Goal: Complete application form

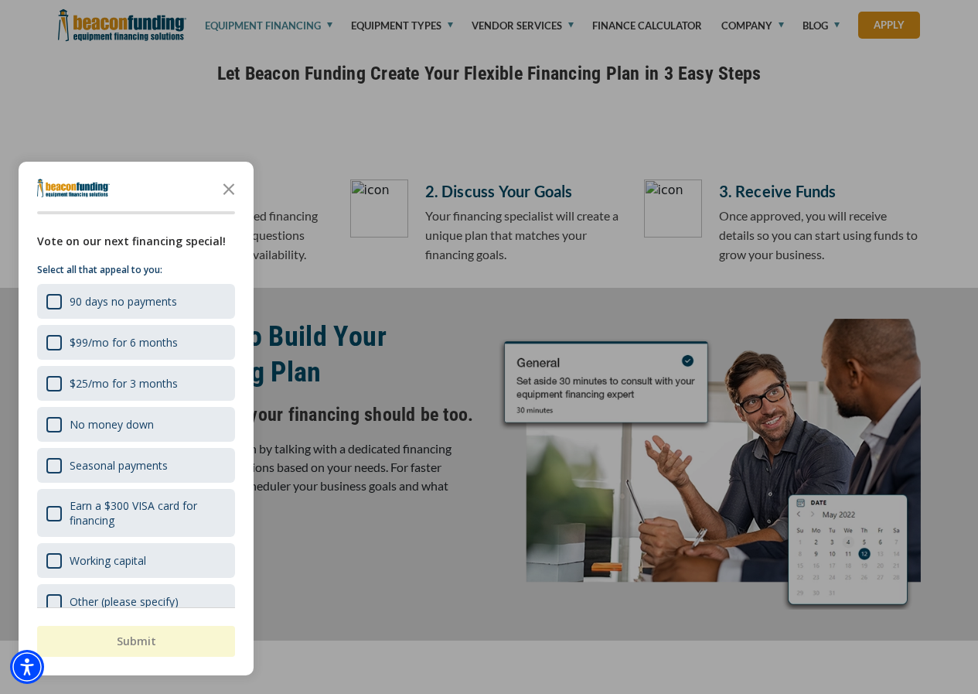
scroll to position [541, 0]
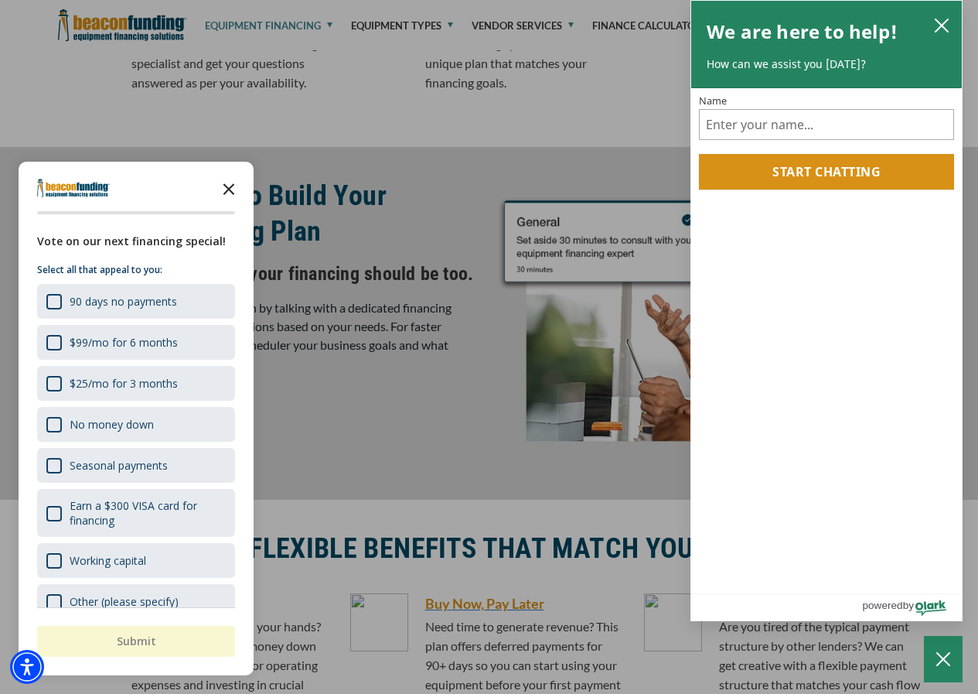
click at [231, 189] on icon "Close the survey" at bounding box center [228, 187] width 31 height 31
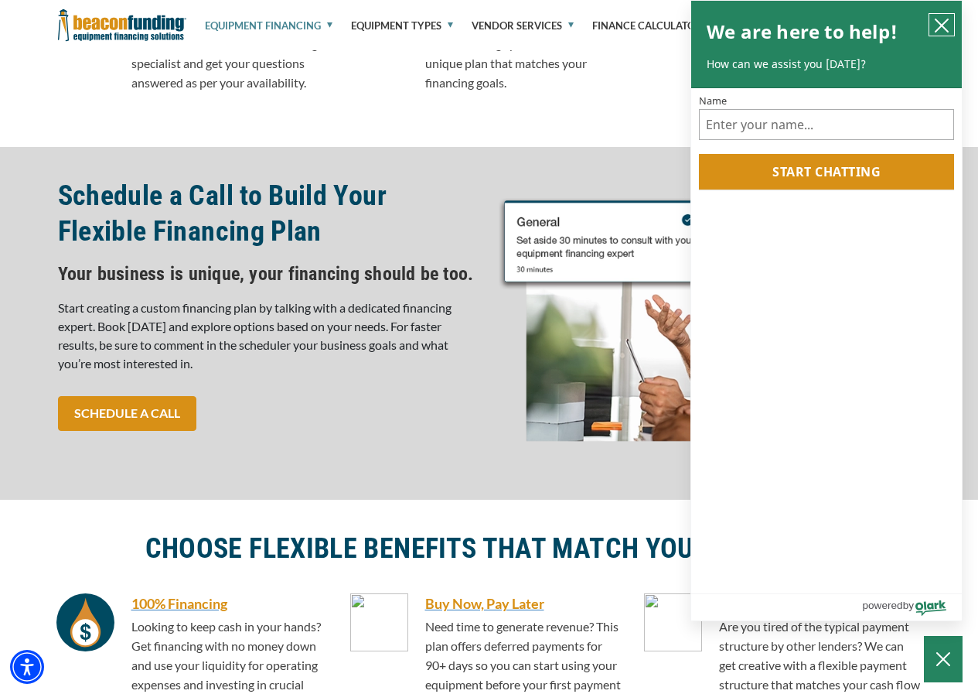
click at [945, 26] on icon "close chatbox" at bounding box center [941, 25] width 15 height 15
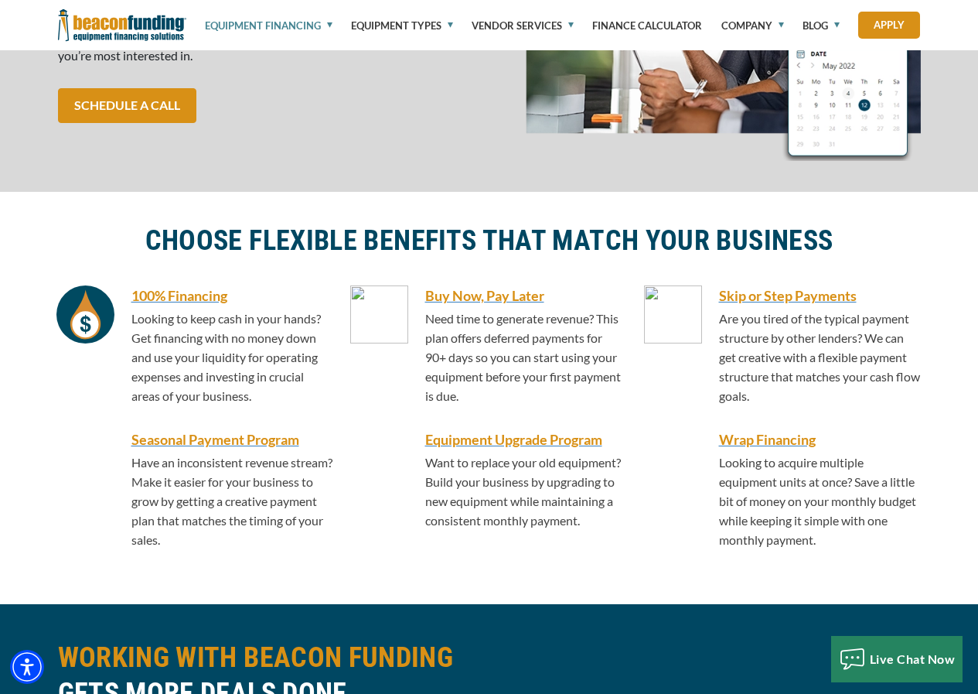
scroll to position [851, 0]
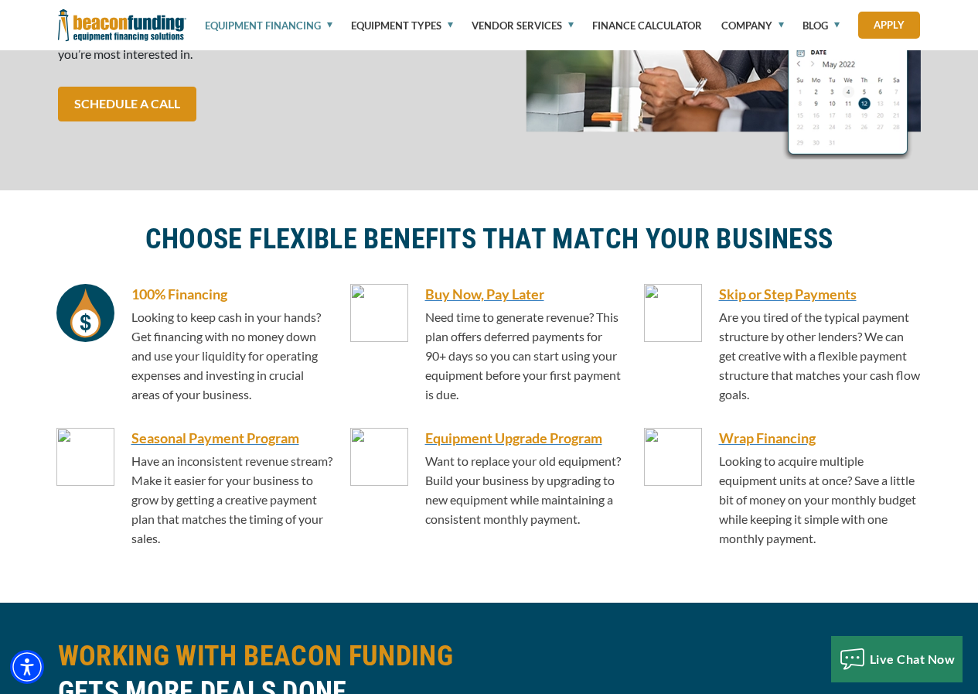
click at [171, 292] on h6 "100% Financing" at bounding box center [232, 294] width 202 height 20
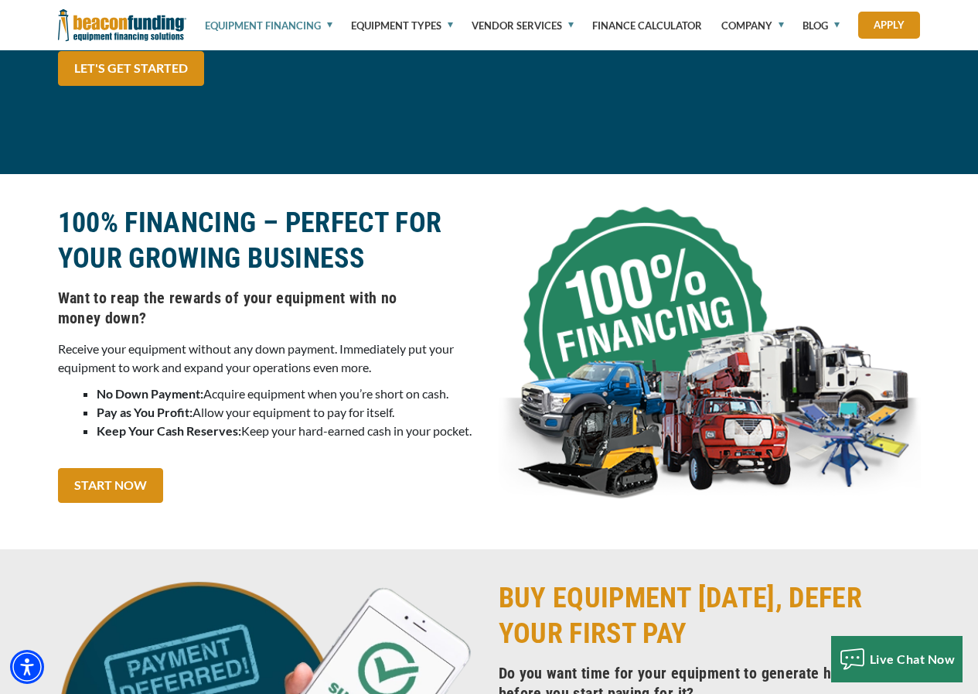
scroll to position [1536, 0]
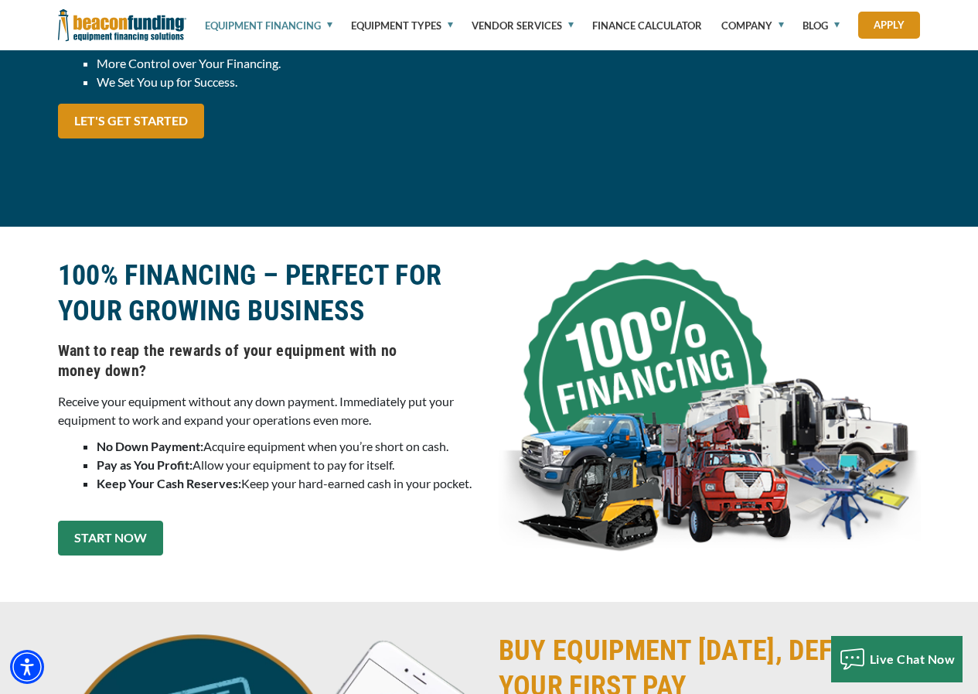
click at [114, 529] on link "START NOW" at bounding box center [110, 538] width 105 height 35
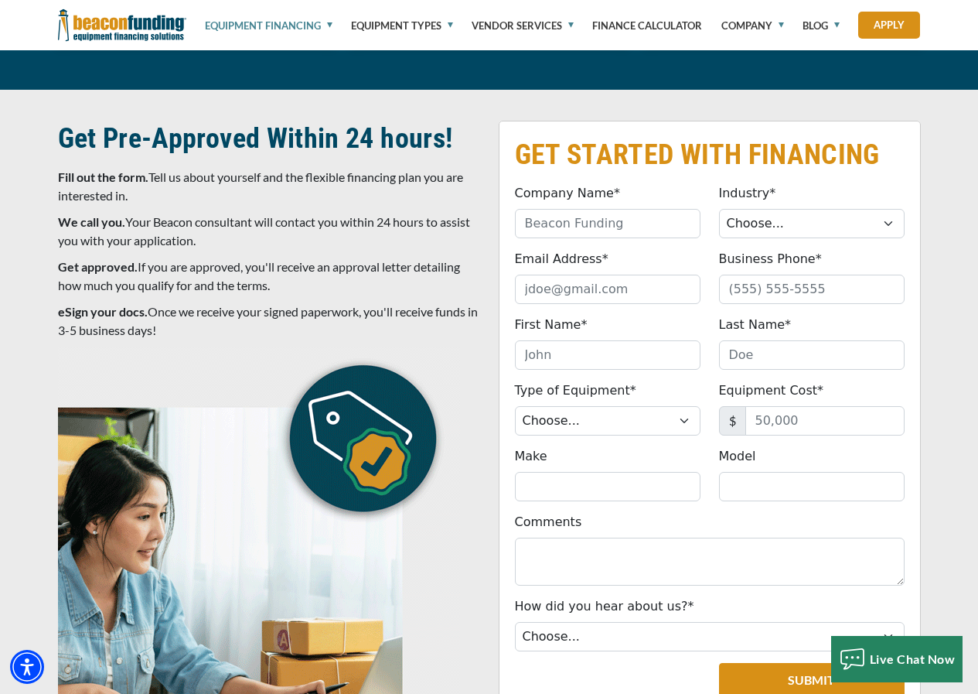
scroll to position [5150, 0]
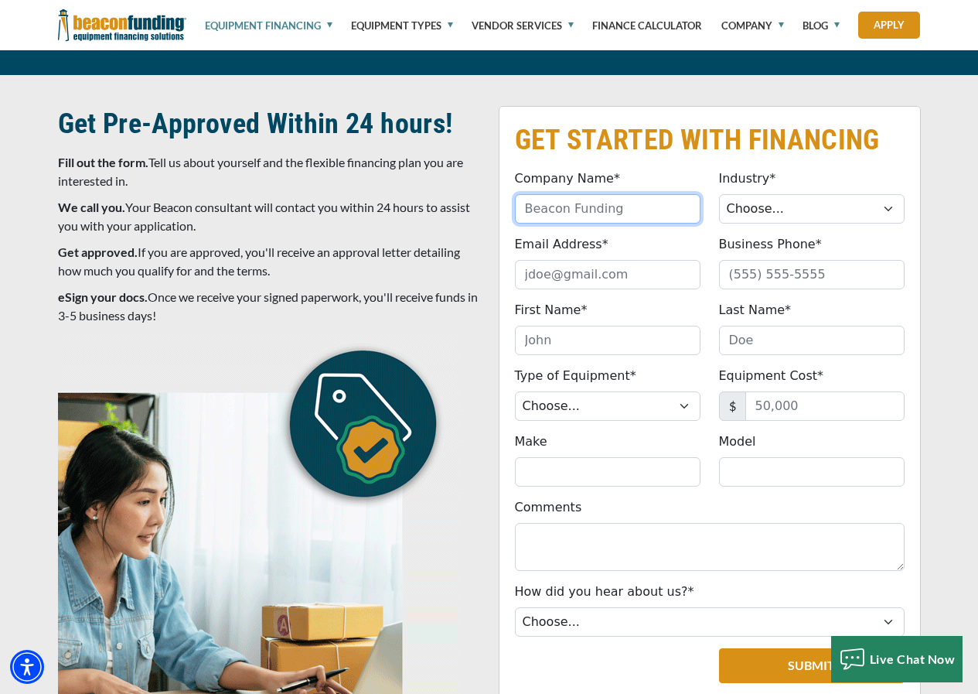
click at [661, 194] on input "Company Name*" at bounding box center [608, 208] width 186 height 29
click at [664, 194] on input "Company Name*" at bounding box center [608, 208] width 186 height 29
click at [472, 153] on p "Fill out the form. Tell us about yourself and the flexible financing plan you a…" at bounding box center [269, 171] width 422 height 37
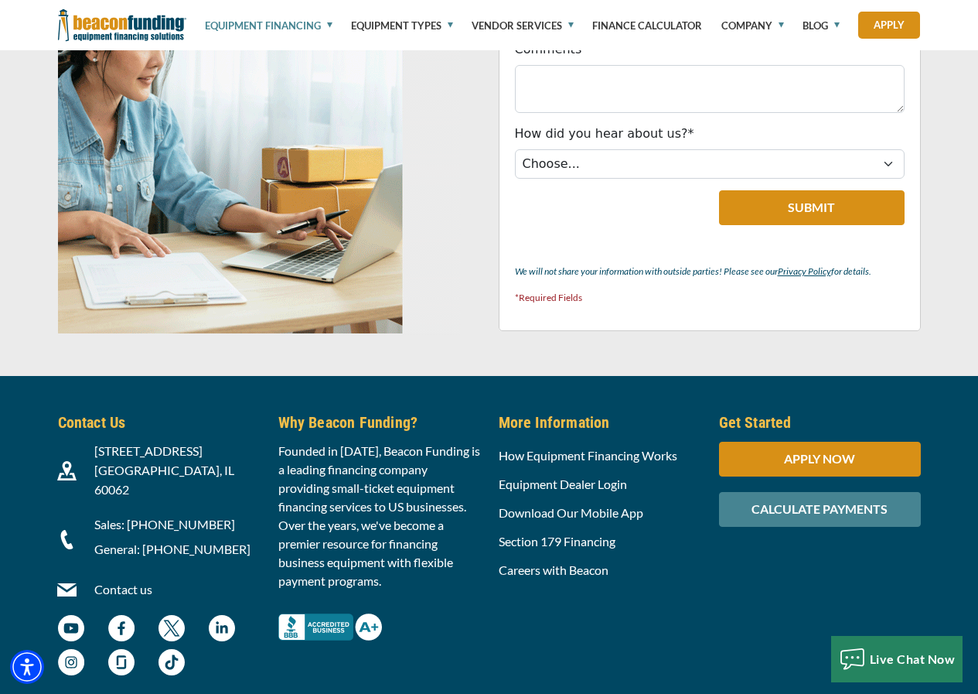
scroll to position [5627, 0]
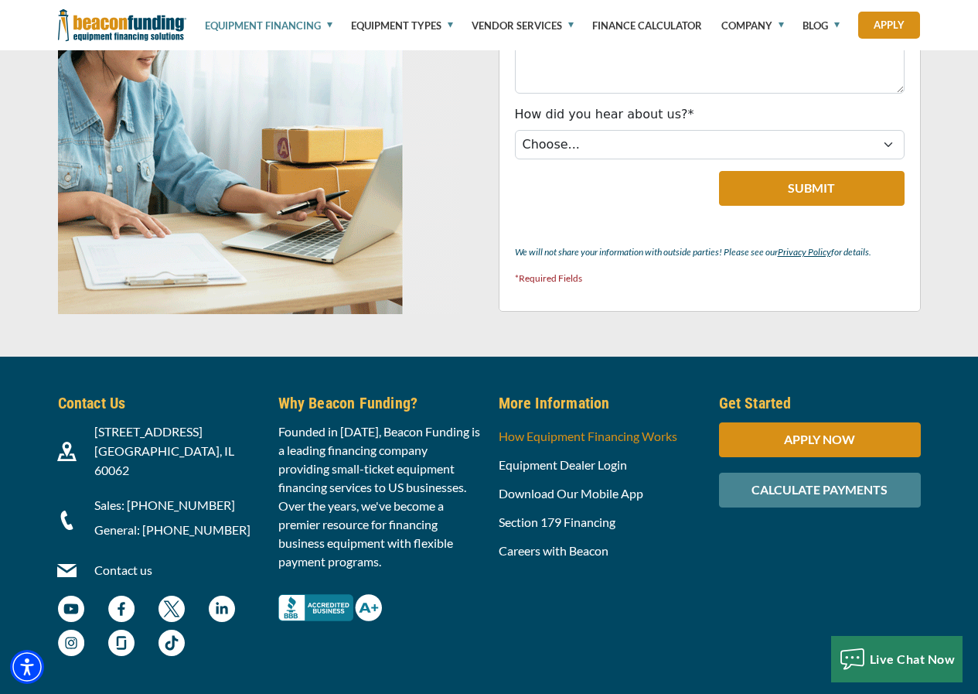
click at [514, 428] on link "How Equipment Financing Works" at bounding box center [588, 435] width 179 height 15
